Goal: Task Accomplishment & Management: Manage account settings

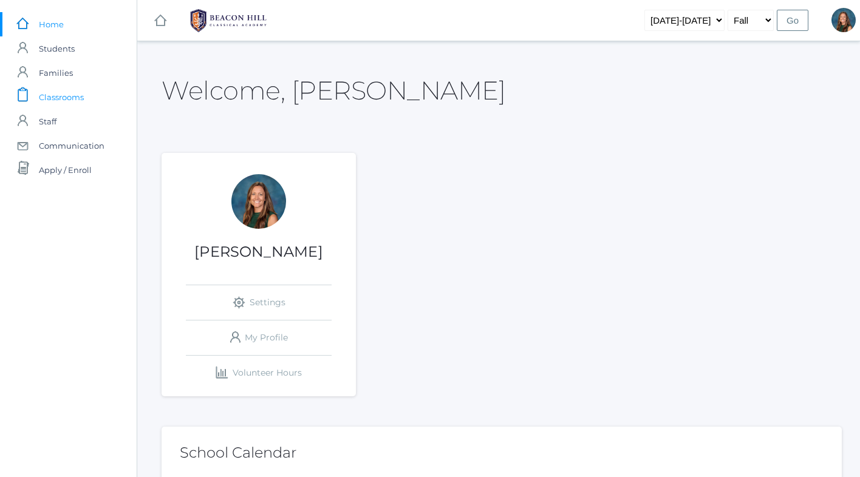
click at [65, 98] on span "Classrooms" at bounding box center [61, 97] width 45 height 24
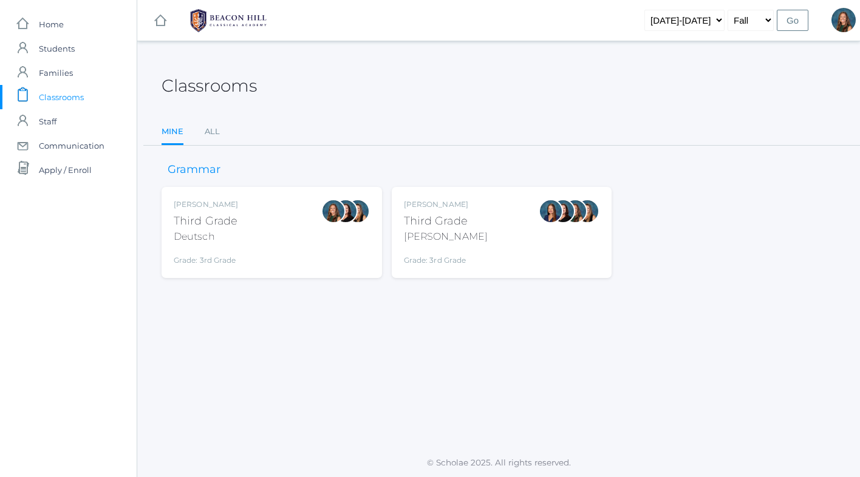
click at [309, 225] on div "Andrea Deutsch Third Grade Deutsch Grade: 3rd Grade 03LA" at bounding box center [272, 232] width 196 height 67
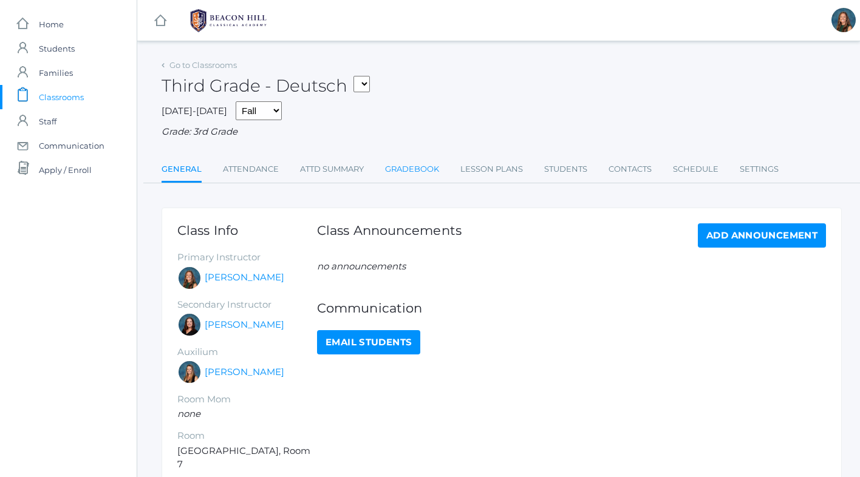
click at [421, 164] on link "Gradebook" at bounding box center [412, 169] width 54 height 24
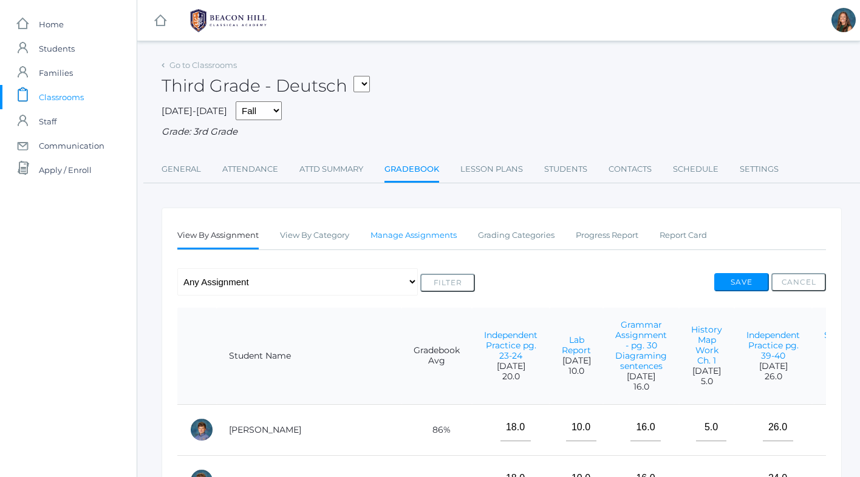
click at [435, 232] on link "Manage Assignments" at bounding box center [413, 235] width 86 height 24
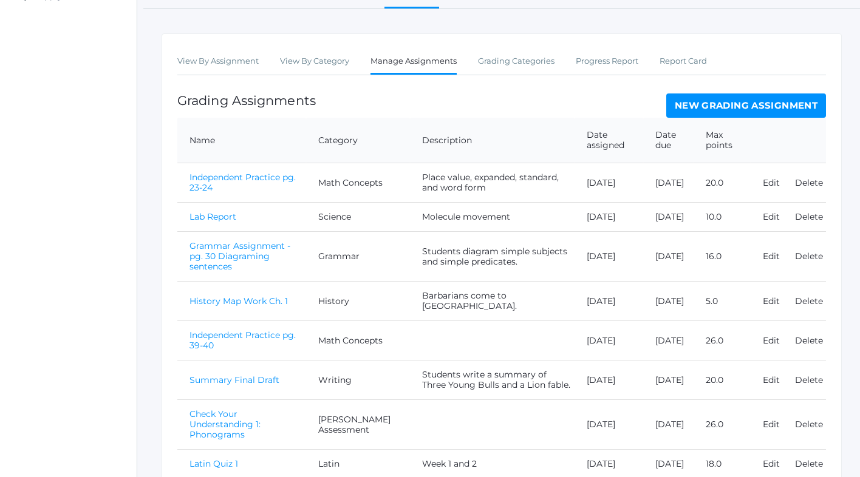
scroll to position [146, 0]
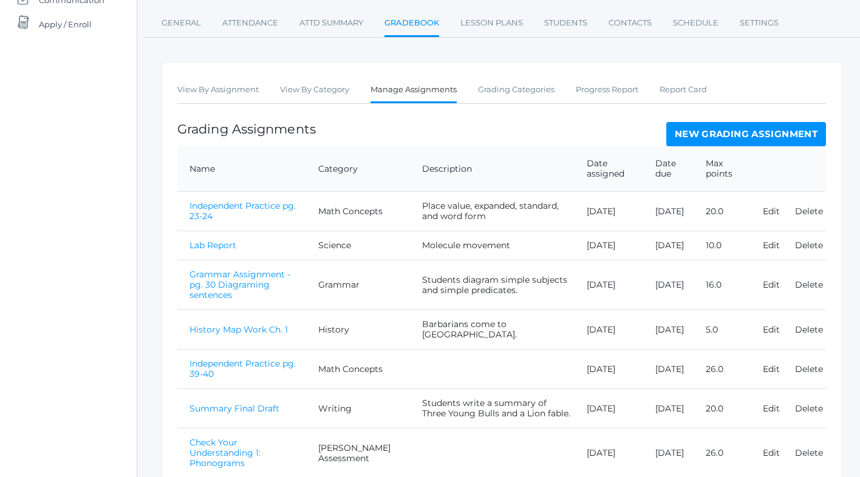
click at [733, 145] on link "New Grading Assignment" at bounding box center [746, 134] width 160 height 24
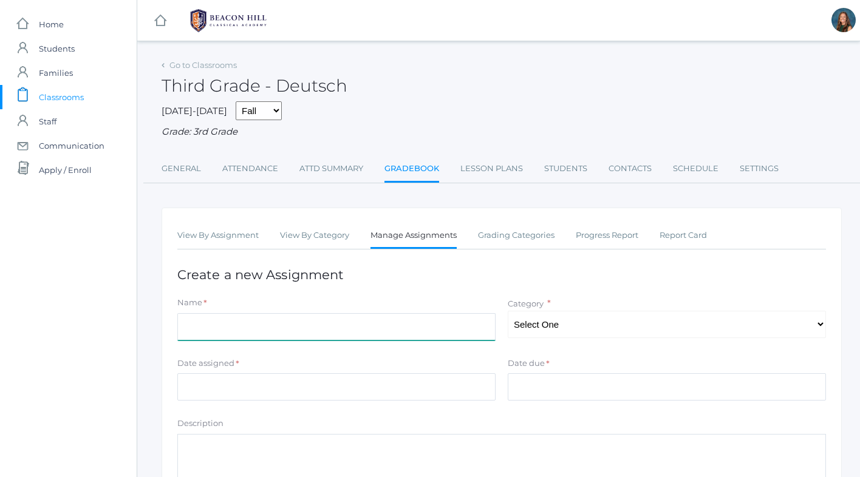
click at [231, 327] on input "Name" at bounding box center [336, 326] width 318 height 27
type input "Independent Practice pg. 119-120"
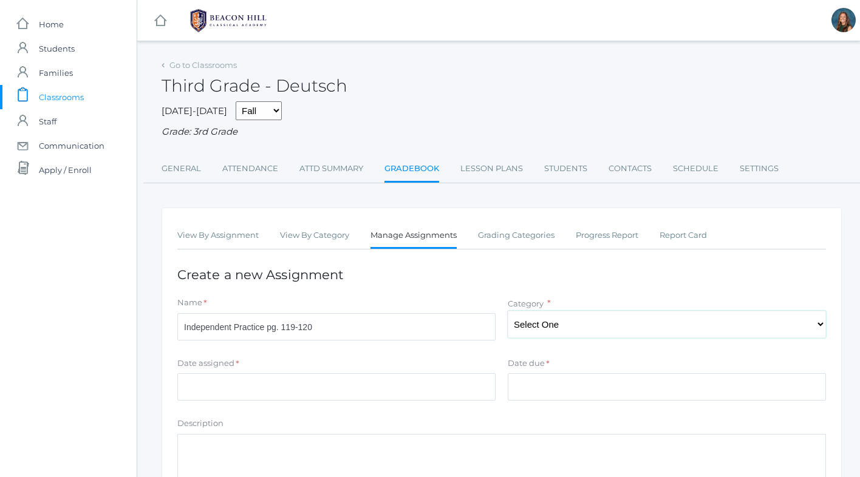
click at [542, 324] on select "Select One Math Concepts Math Multiplication Facts History Latin Literature Gra…" at bounding box center [667, 324] width 318 height 27
select select "1132"
click at [278, 382] on input "Date assigned" at bounding box center [336, 386] width 318 height 27
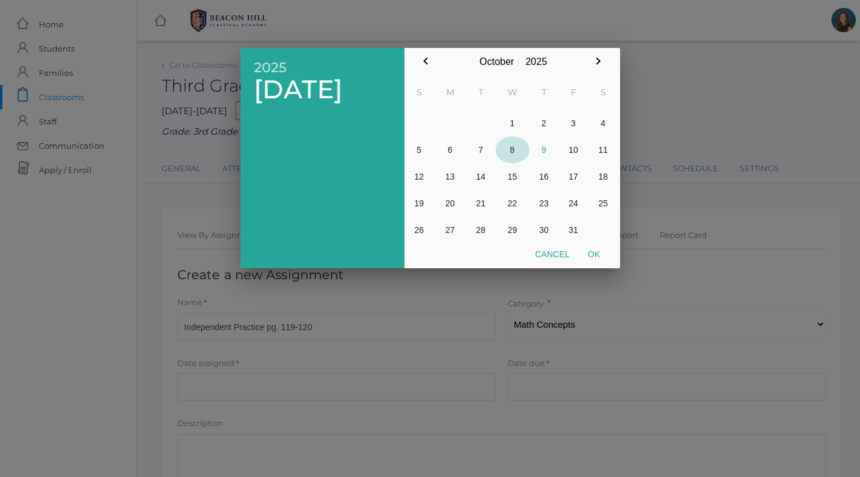
click at [511, 149] on button "8" at bounding box center [512, 150] width 34 height 27
click at [591, 253] on button "Ok" at bounding box center [594, 254] width 30 height 22
type input "[DATE]"
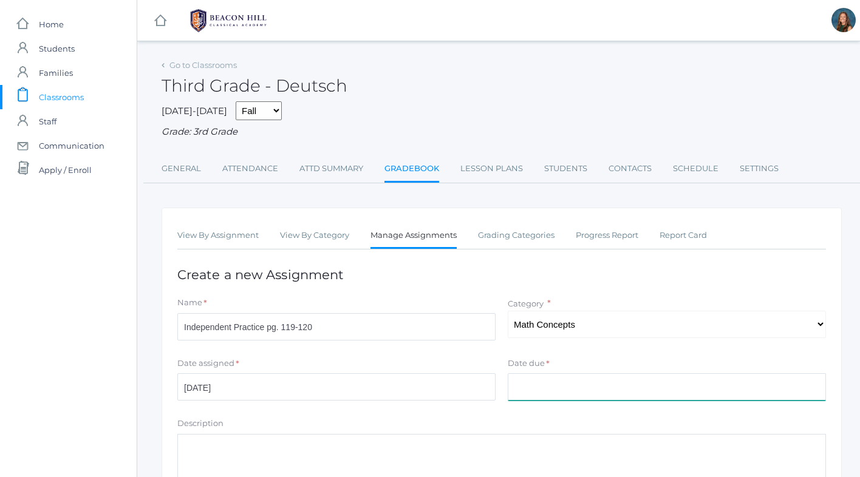
click at [524, 392] on input "Date due" at bounding box center [667, 386] width 318 height 27
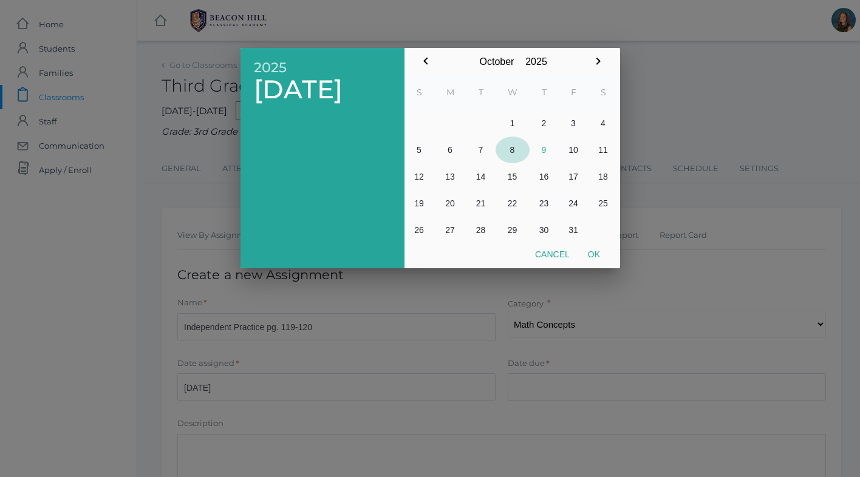
click at [511, 147] on button "8" at bounding box center [512, 150] width 34 height 27
click at [593, 255] on button "Ok" at bounding box center [594, 254] width 30 height 22
type input "[DATE]"
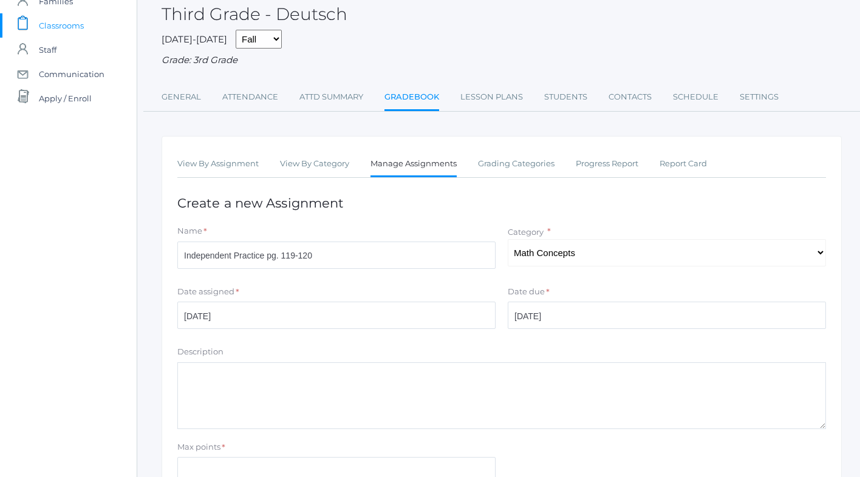
scroll to position [190, 0]
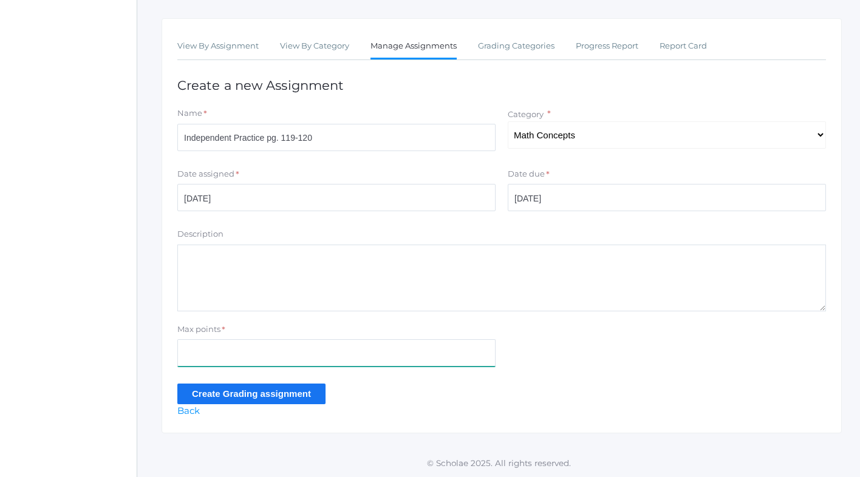
click at [194, 355] on input "Max points" at bounding box center [336, 352] width 318 height 27
type input "12"
click at [215, 254] on textarea "Description" at bounding box center [501, 278] width 648 height 67
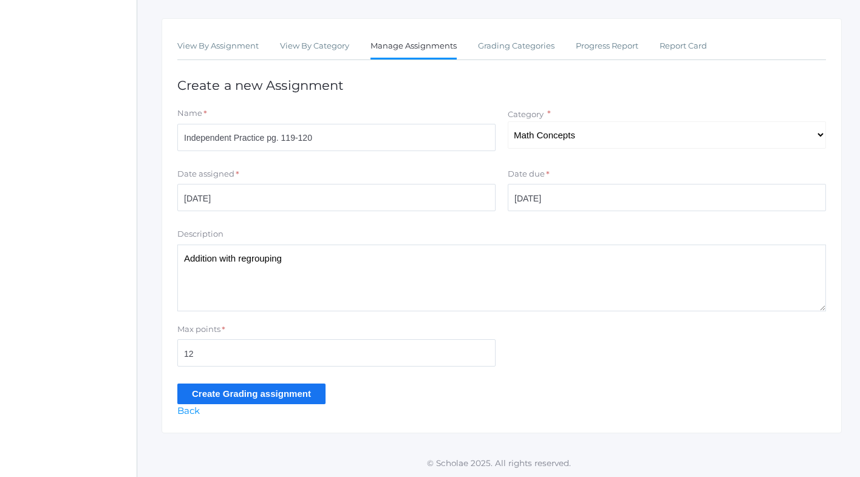
type textarea "Addition with regrouping"
click at [216, 396] on input "Create Grading assignment" at bounding box center [251, 394] width 148 height 20
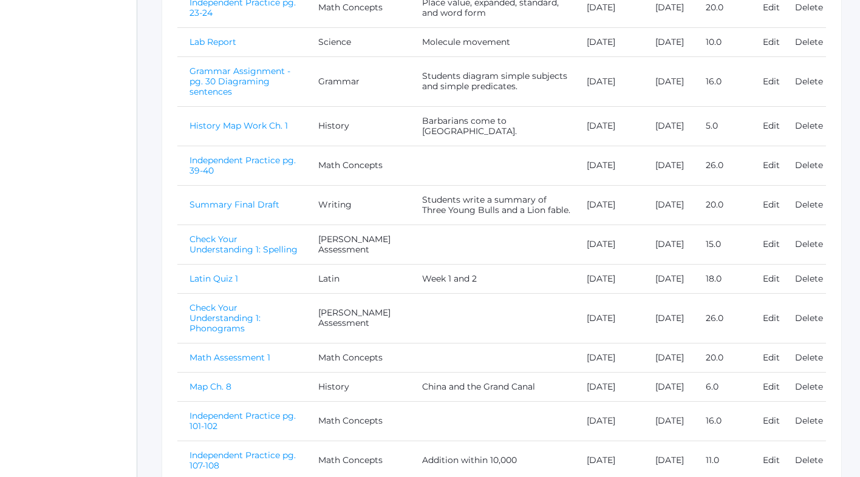
scroll to position [501, 0]
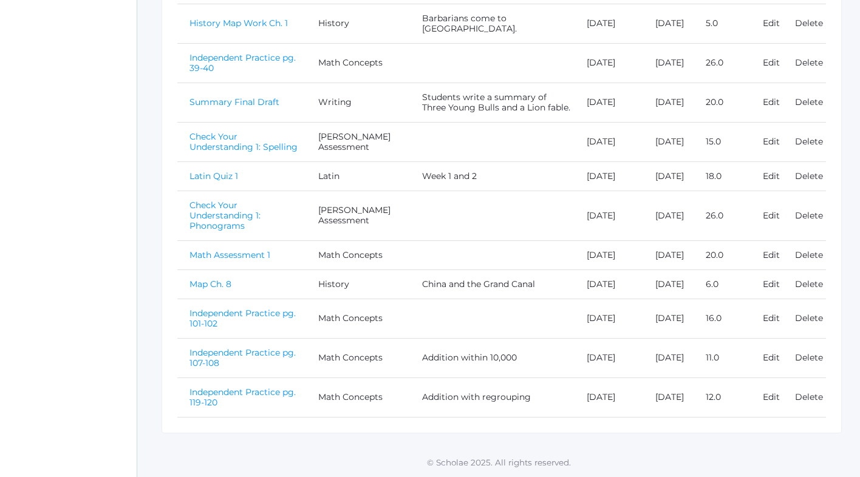
click at [266, 392] on link "Independent Practice pg. 119-120" at bounding box center [242, 397] width 106 height 21
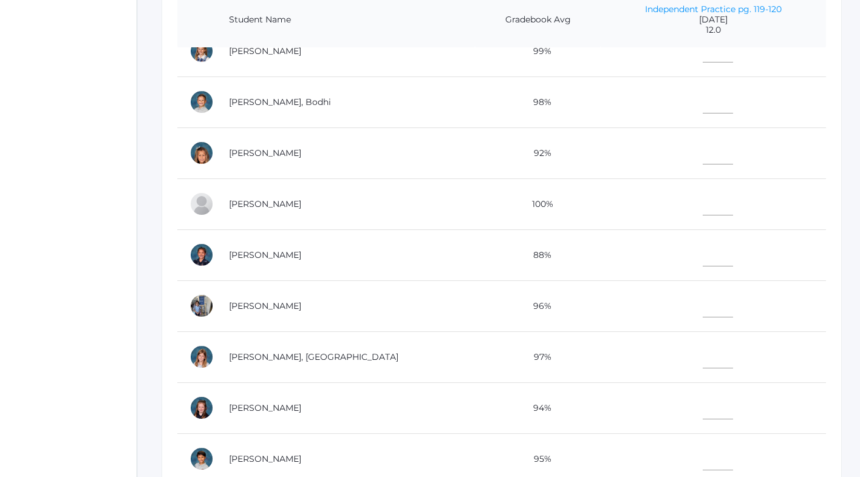
scroll to position [641, 0]
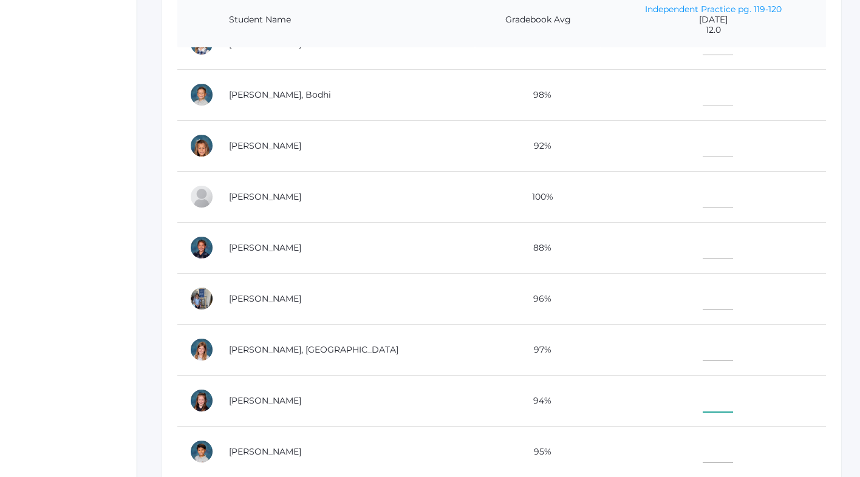
click at [702, 396] on input"] "text" at bounding box center [717, 398] width 30 height 27
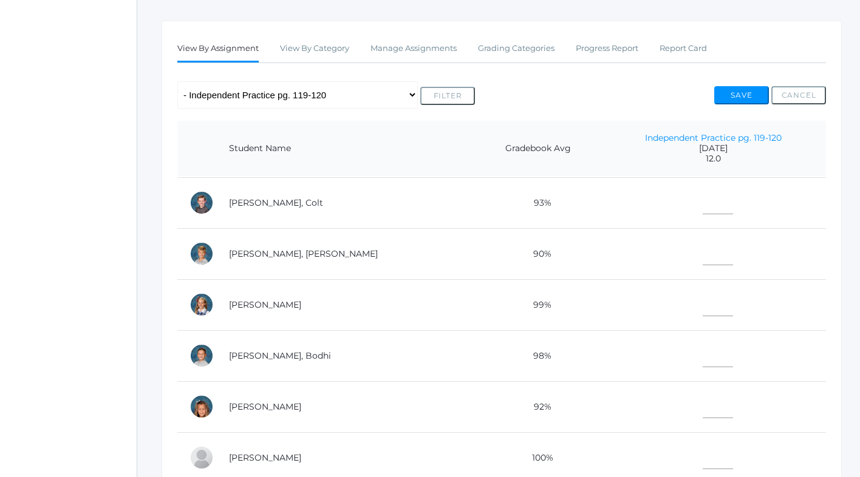
scroll to position [492, 0]
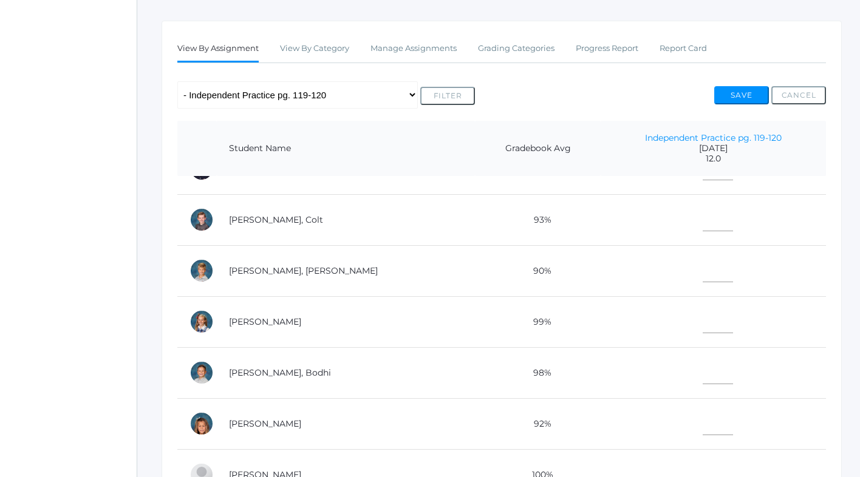
type input"] "12"
click at [702, 216] on input"] "text" at bounding box center [717, 217] width 30 height 27
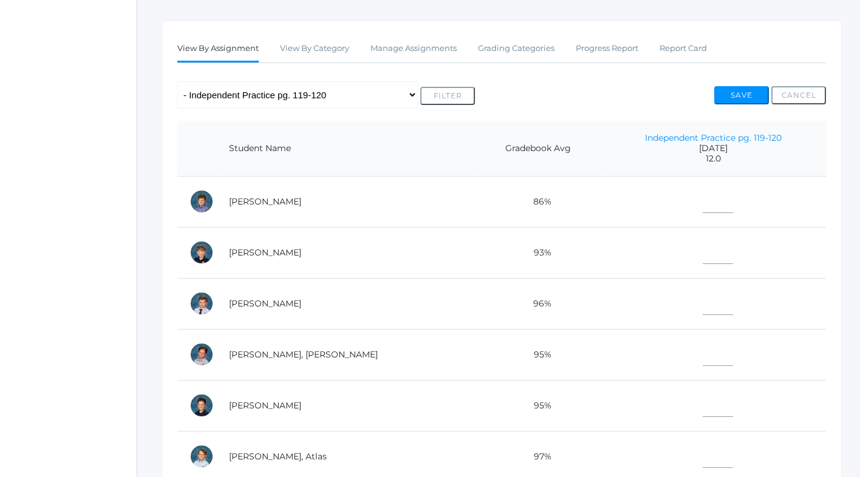
type input"] "12"
click at [702, 202] on input"] "text" at bounding box center [717, 199] width 30 height 27
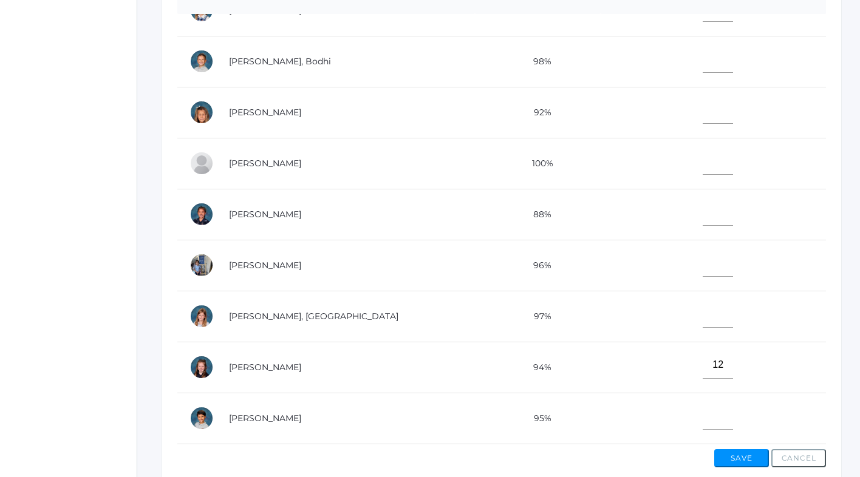
scroll to position [350, 0]
type input"] "12"
click at [702, 316] on input"] "text" at bounding box center [717, 313] width 30 height 27
type input"] "12"
click at [702, 115] on input"] "text" at bounding box center [717, 109] width 30 height 27
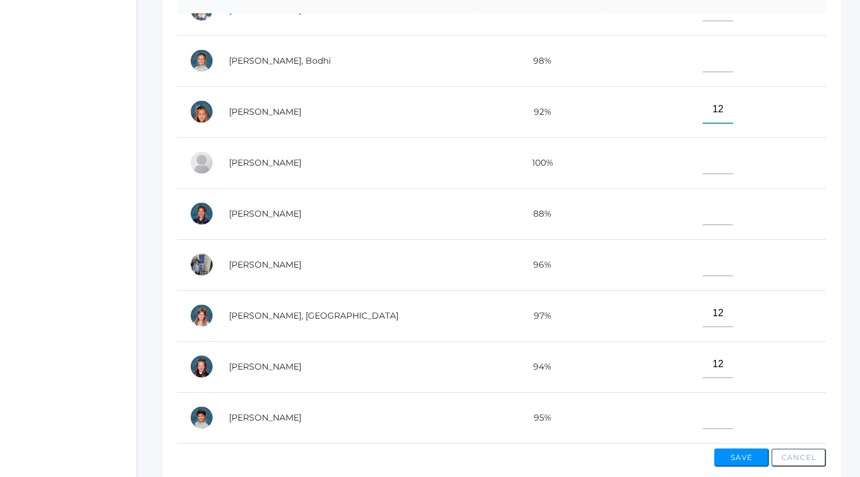
type input"] "12"
click at [702, 265] on input"] "text" at bounding box center [717, 262] width 30 height 27
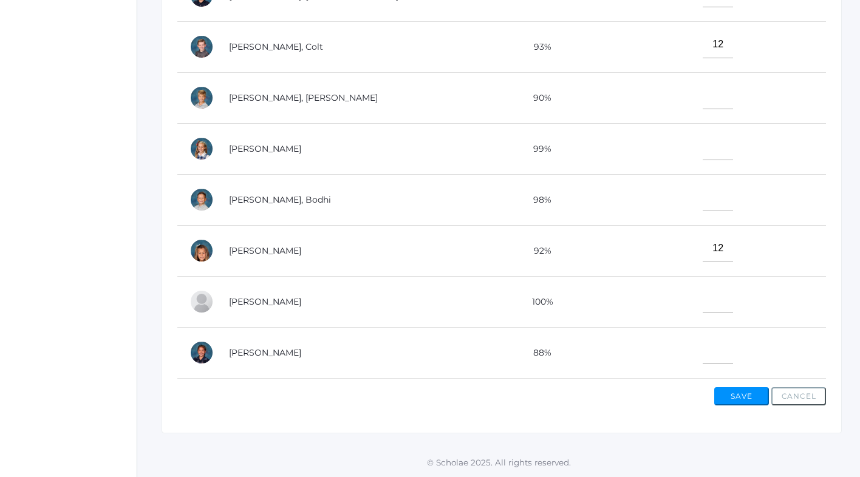
scroll to position [439, 0]
type input"] "12"
click at [702, 151] on input"] "text" at bounding box center [717, 148] width 30 height 27
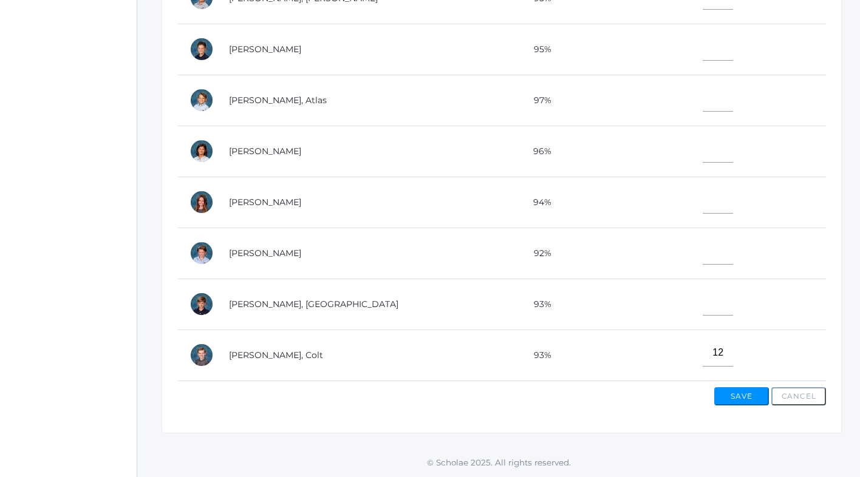
scroll to position [131, 0]
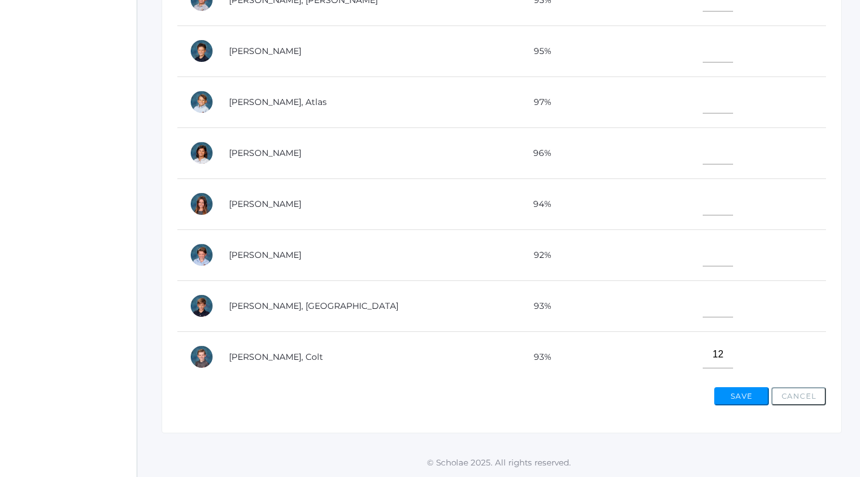
type input"] "12"
click at [702, 49] on input"] "text" at bounding box center [717, 48] width 30 height 27
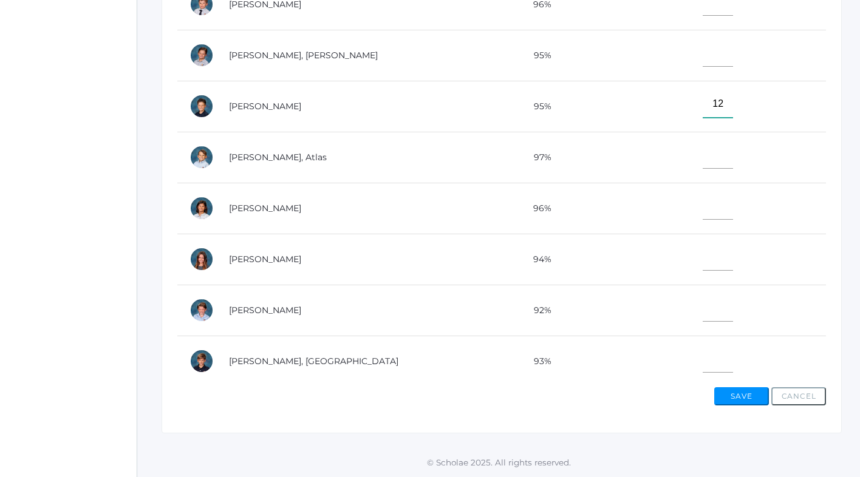
scroll to position [75, 0]
type input"] "12"
click at [702, 57] on input"] "text" at bounding box center [717, 53] width 30 height 27
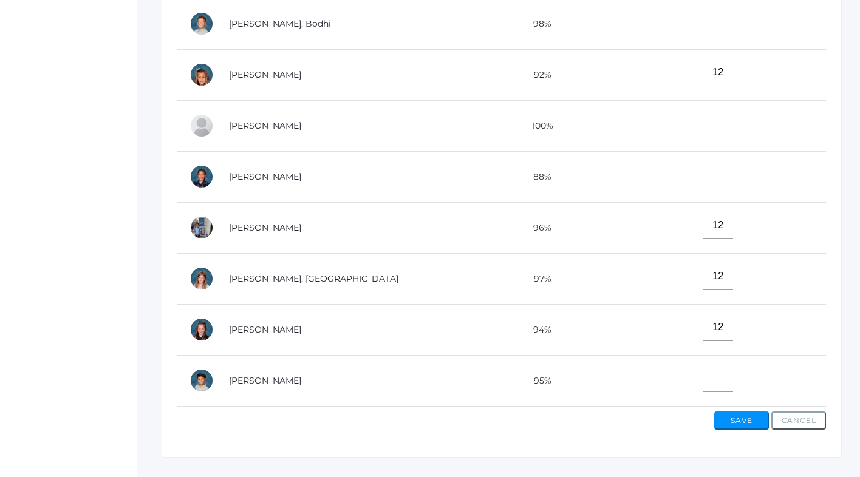
scroll to position [406, 0]
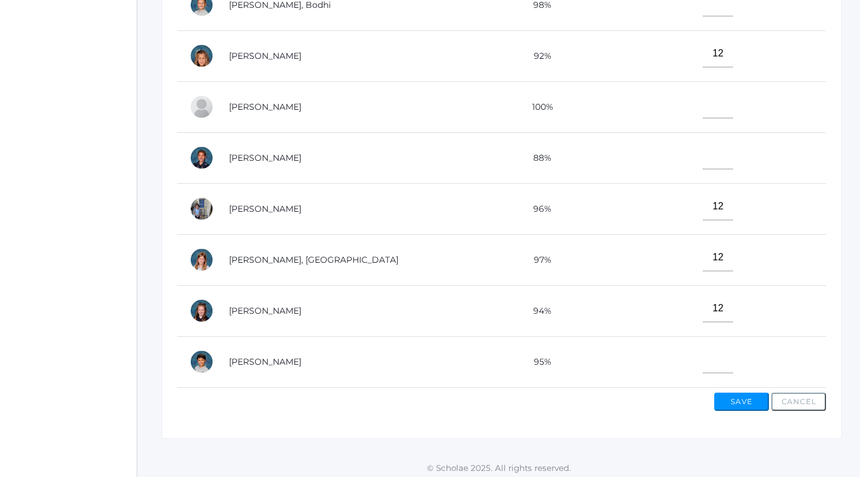
type input"] "12"
click at [702, 357] on input"] "text" at bounding box center [717, 359] width 30 height 27
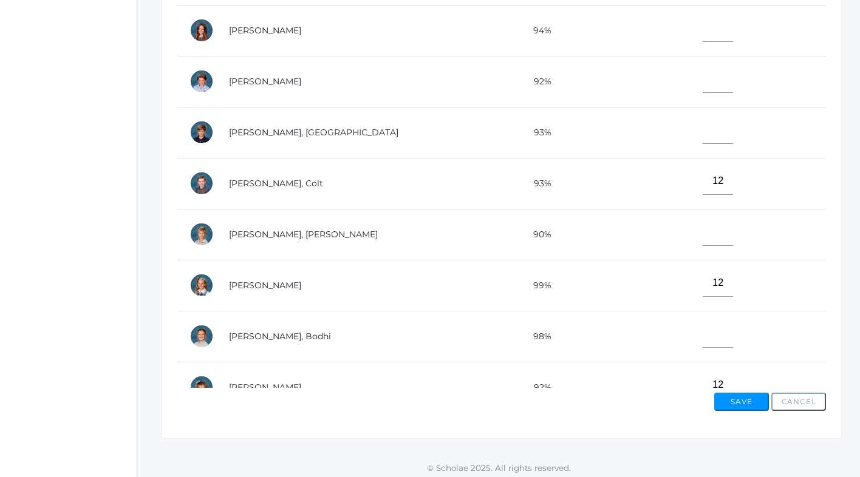
scroll to position [309, 0]
click at [702, 137] on input"] "text" at bounding box center [717, 130] width 30 height 27
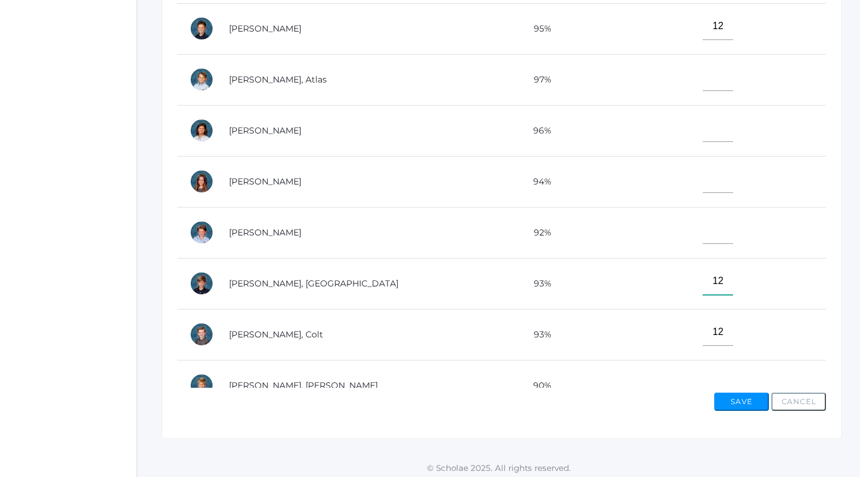
scroll to position [140, 0]
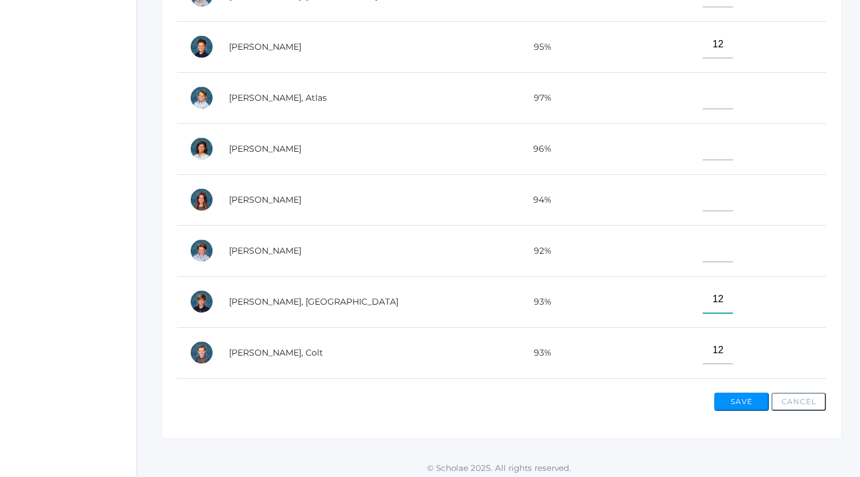
type input"] "12"
click at [702, 97] on input"] "text" at bounding box center [717, 95] width 30 height 27
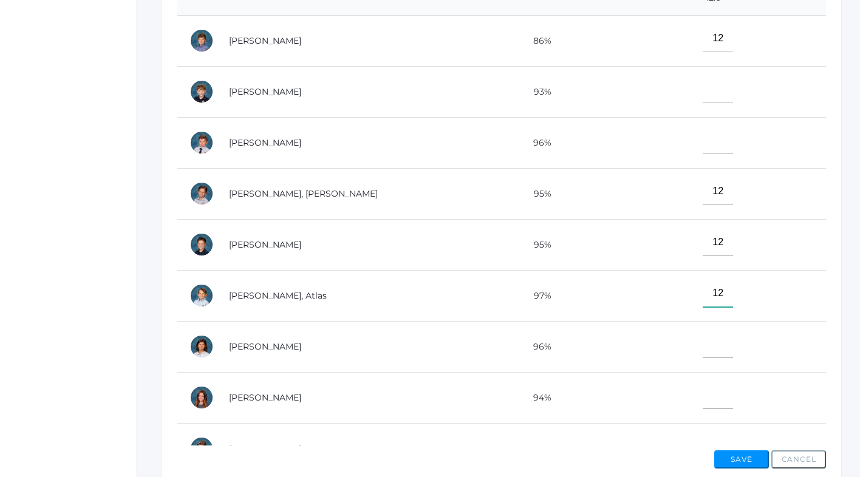
scroll to position [347, 0]
type input"] "12"
click at [702, 89] on input"] "text" at bounding box center [717, 89] width 30 height 27
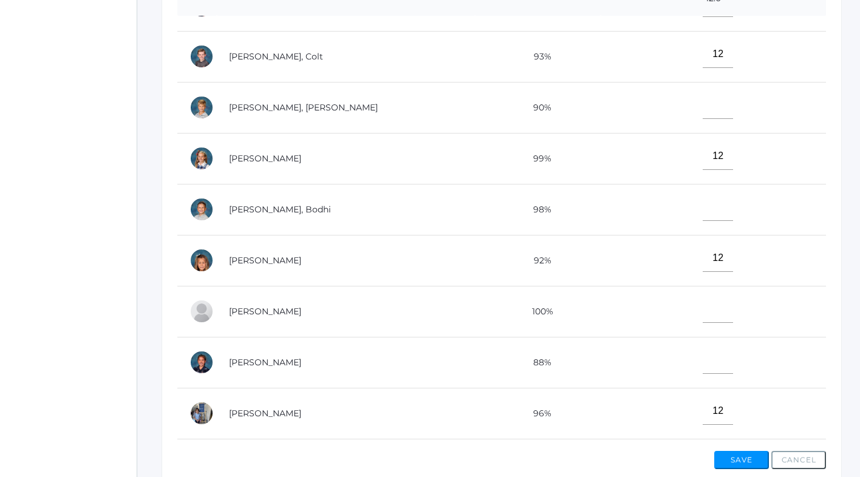
scroll to position [500, 0]
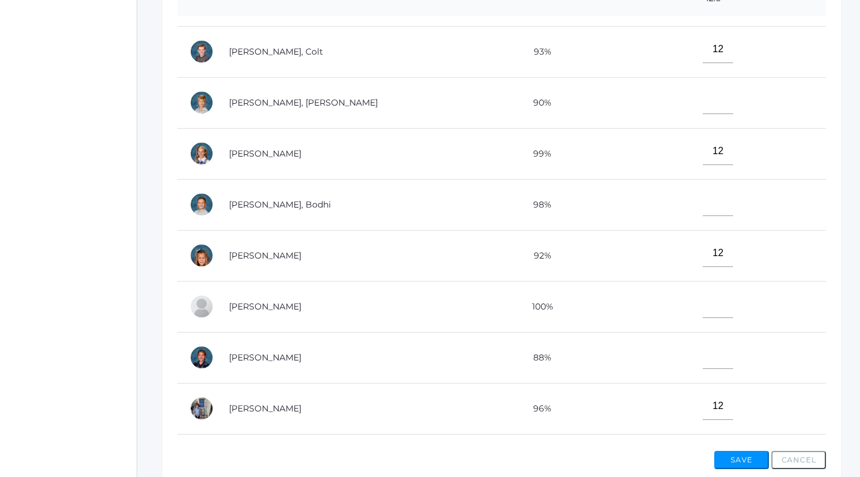
type input"] "12"
click at [702, 205] on input"] "text" at bounding box center [717, 202] width 30 height 27
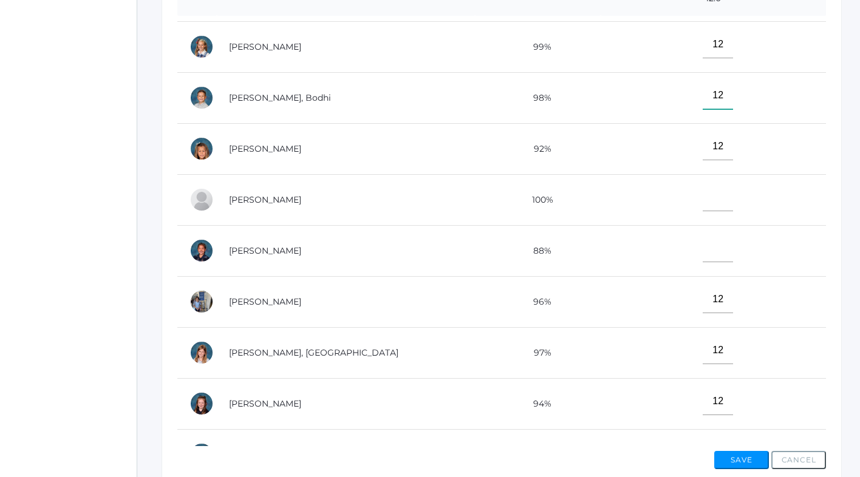
scroll to position [641, 0]
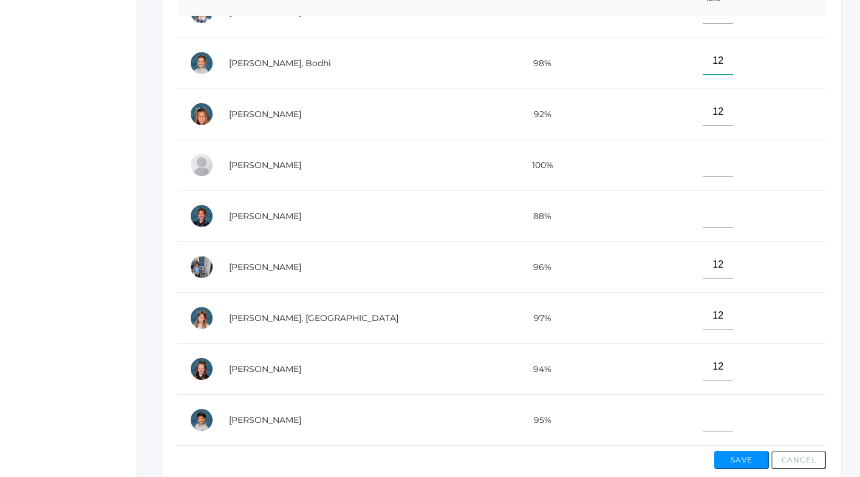
type input"] "12"
click at [702, 424] on input"] "text" at bounding box center [717, 417] width 30 height 27
type input"] "10"
click at [742, 463] on button "Save" at bounding box center [741, 460] width 55 height 18
